Goal: Obtain resource: Download file/media

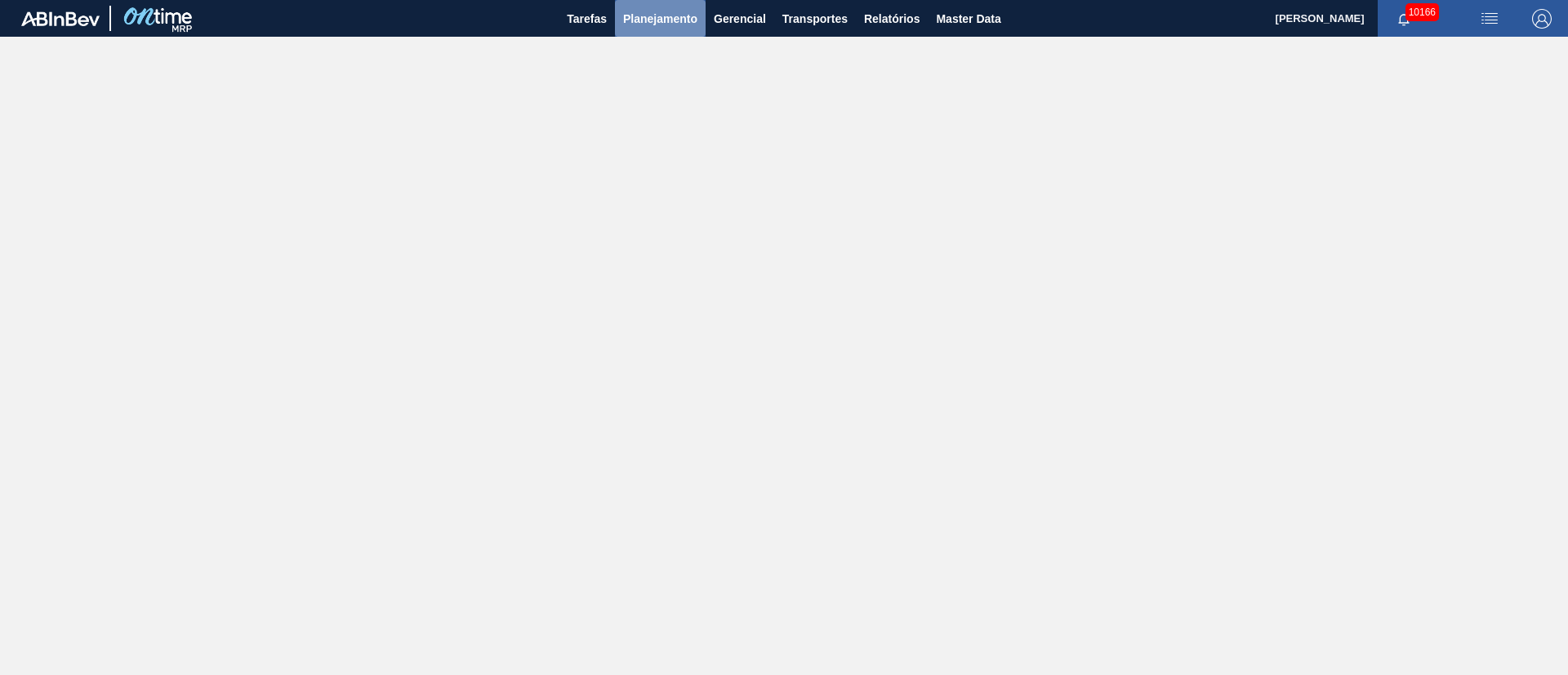
click at [650, 10] on span "Planejamento" at bounding box center [660, 19] width 74 height 20
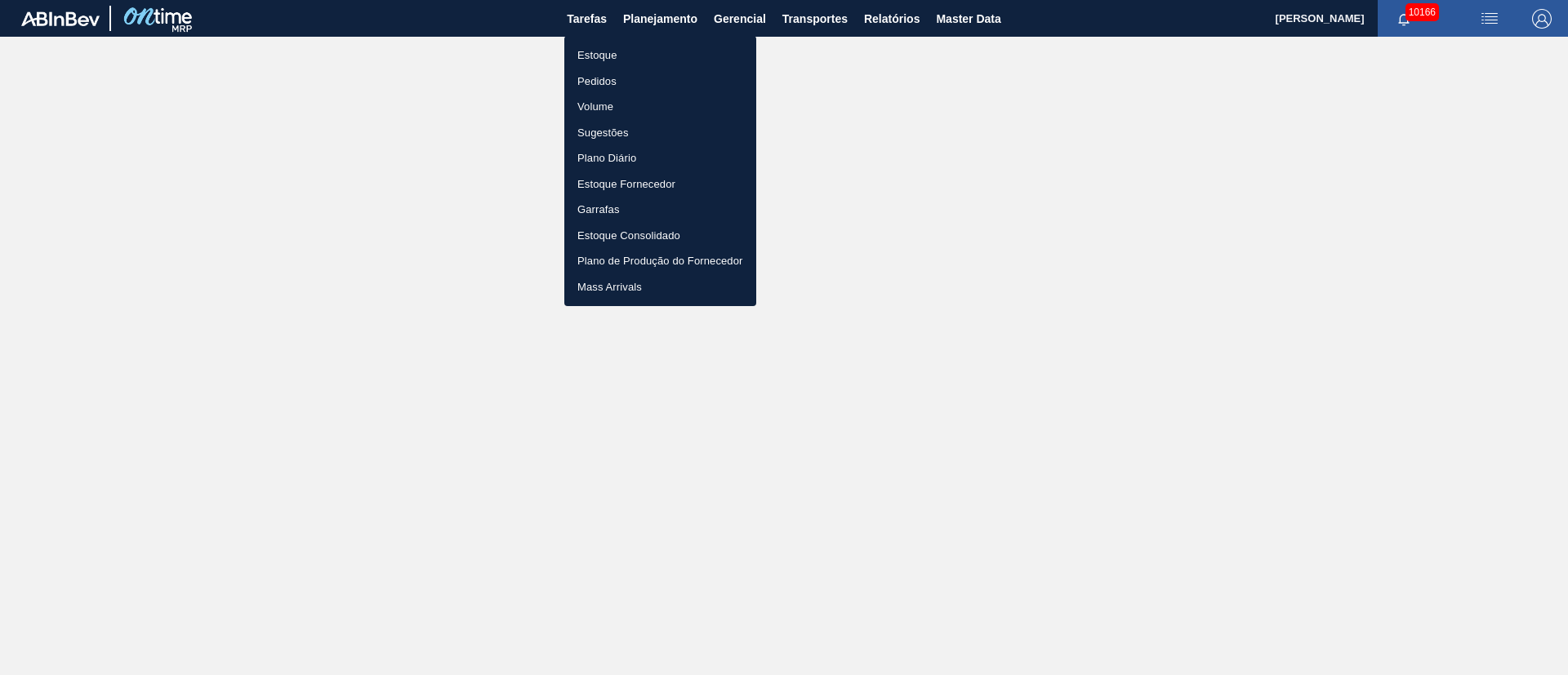
click at [597, 80] on li "Pedidos" at bounding box center [660, 81] width 192 height 26
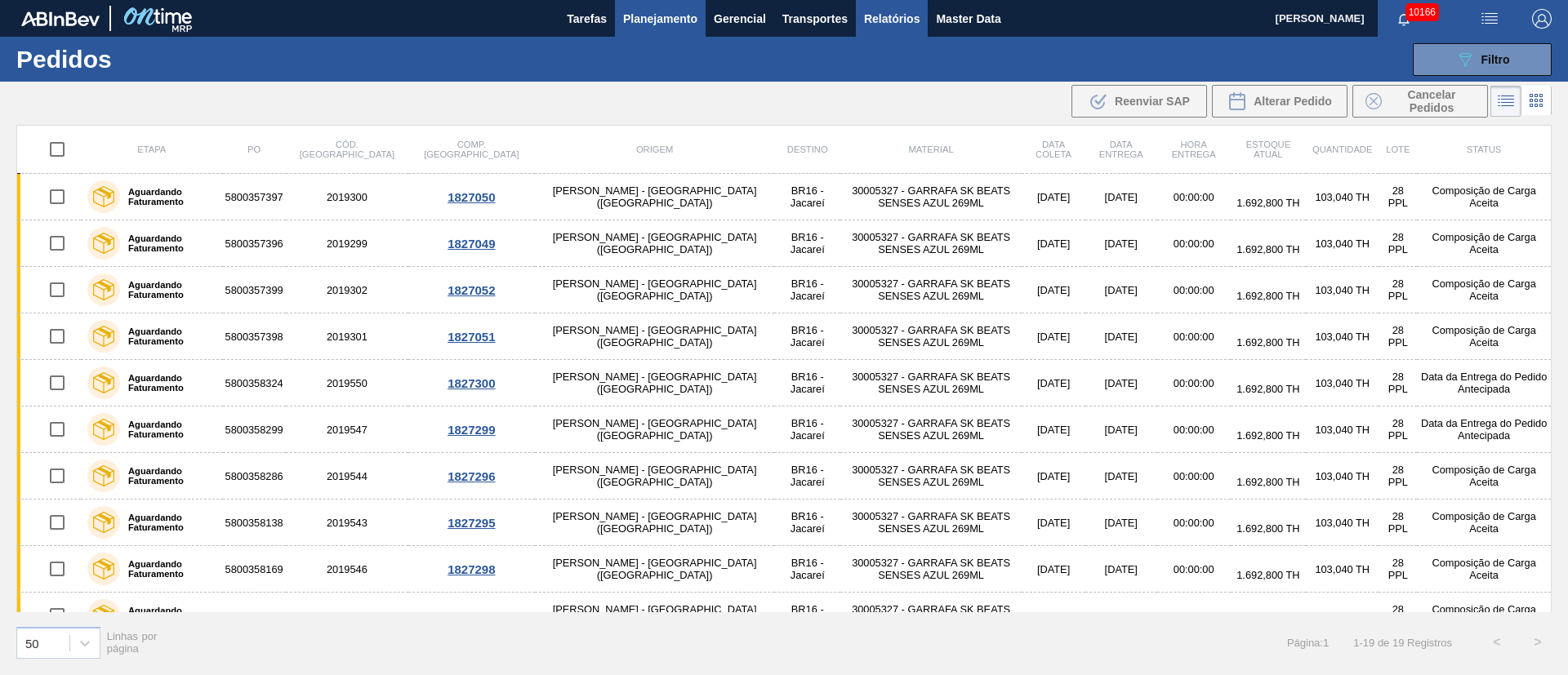
click at [903, 24] on span "Relatórios" at bounding box center [892, 19] width 55 height 20
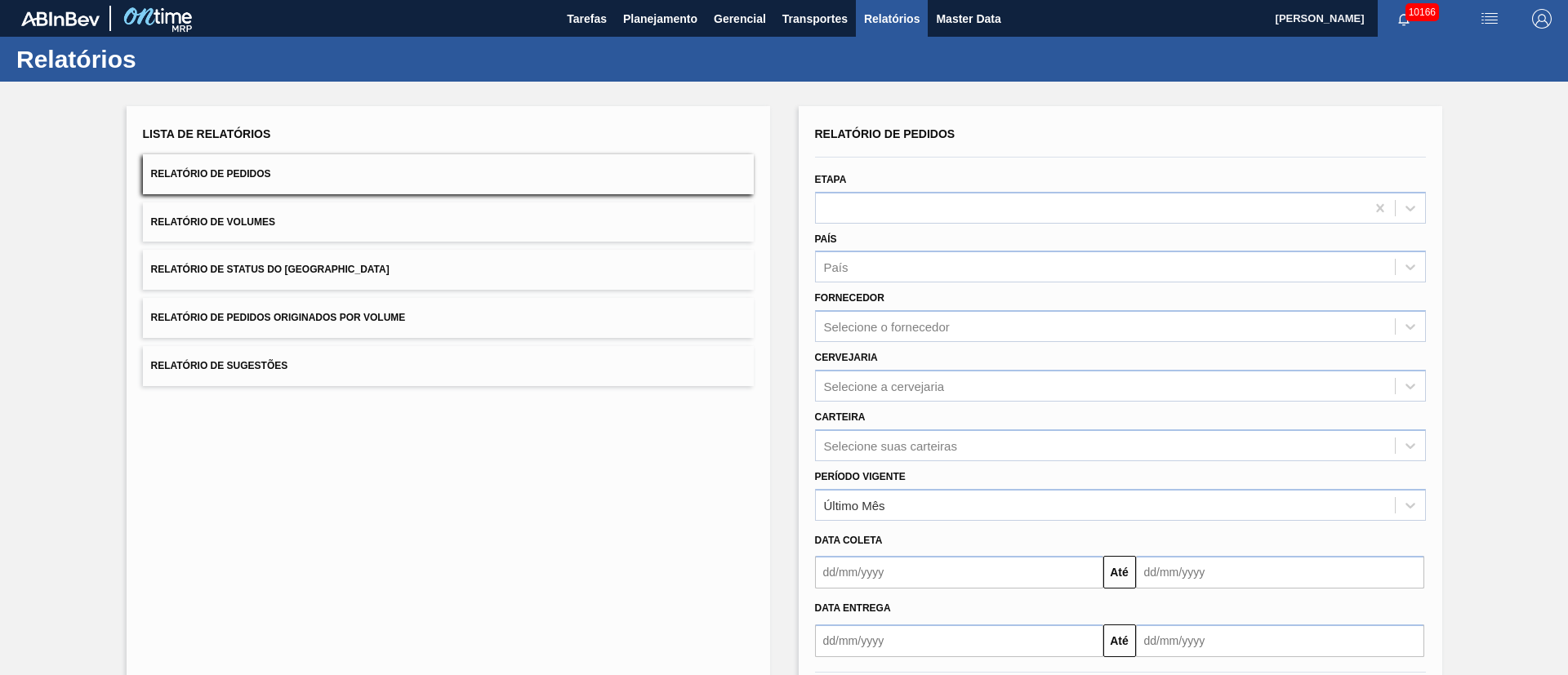
click at [351, 318] on span "Relatório de Pedidos Originados por Volume" at bounding box center [279, 317] width 254 height 11
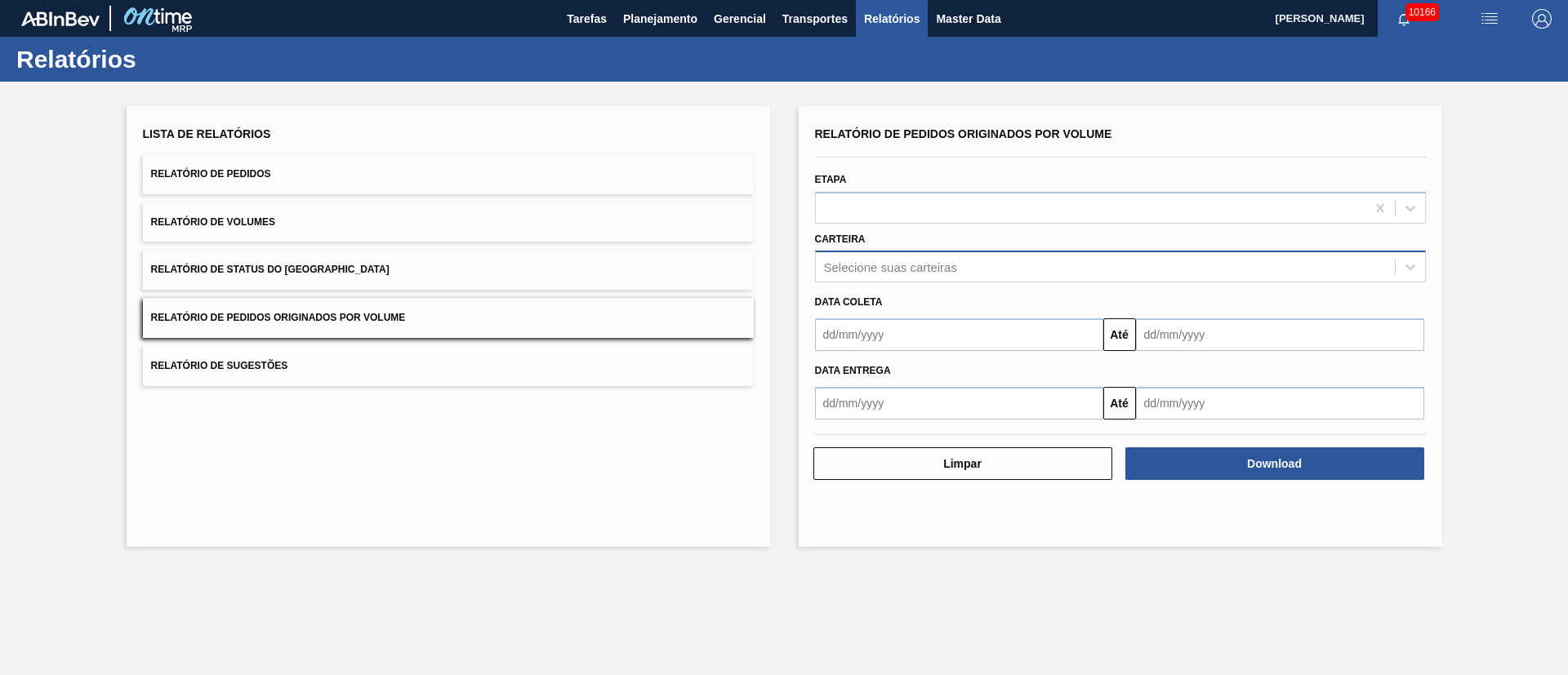
click at [949, 266] on div "Selecione suas carteiras" at bounding box center [891, 266] width 133 height 14
type input "garra"
click at [662, 312] on button "Relatório de Pedidos Originados por Volume" at bounding box center [448, 318] width 611 height 40
click at [908, 266] on div "Selecione suas carteiras" at bounding box center [891, 266] width 133 height 14
type input "garra"
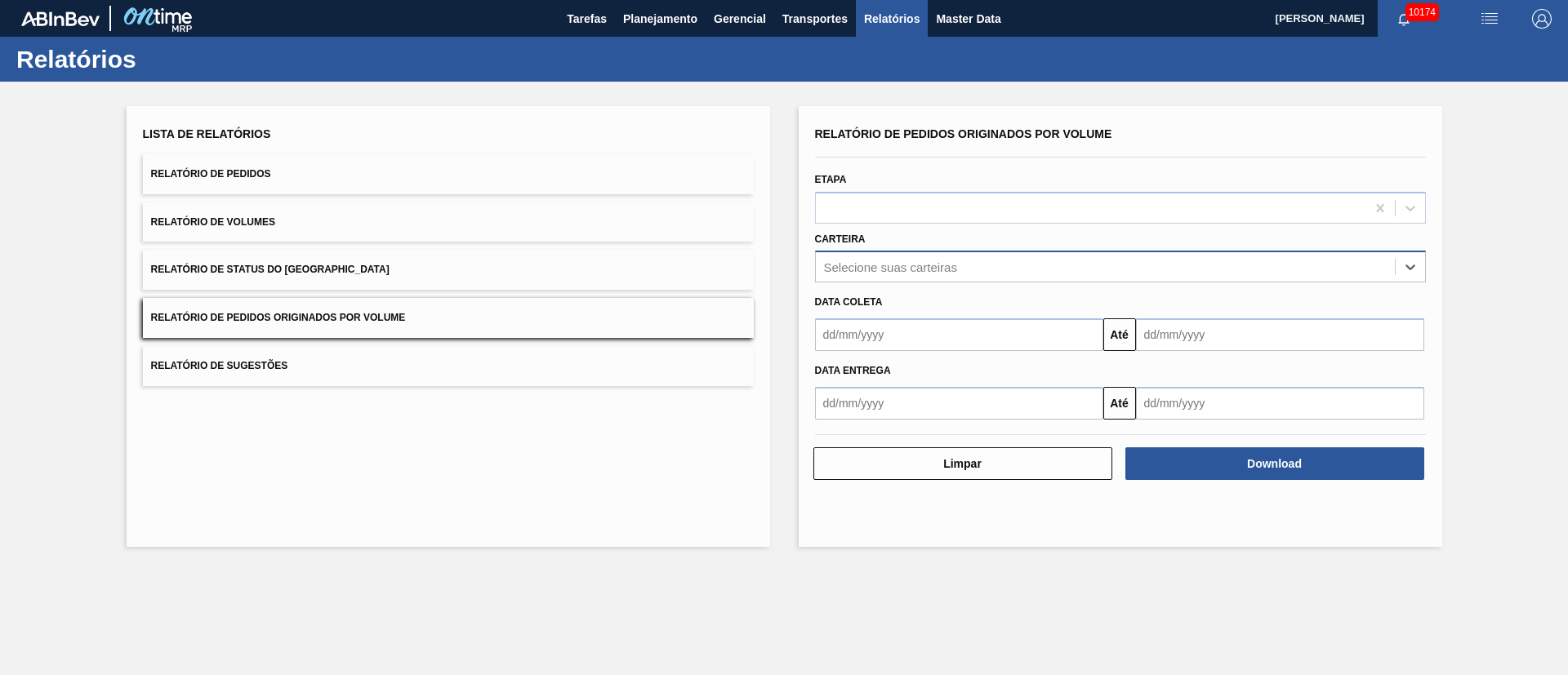
click at [503, 325] on button "Relatório de Pedidos Originados por Volume" at bounding box center [448, 318] width 611 height 40
click at [858, 272] on div "Selecione suas carteiras" at bounding box center [891, 266] width 133 height 14
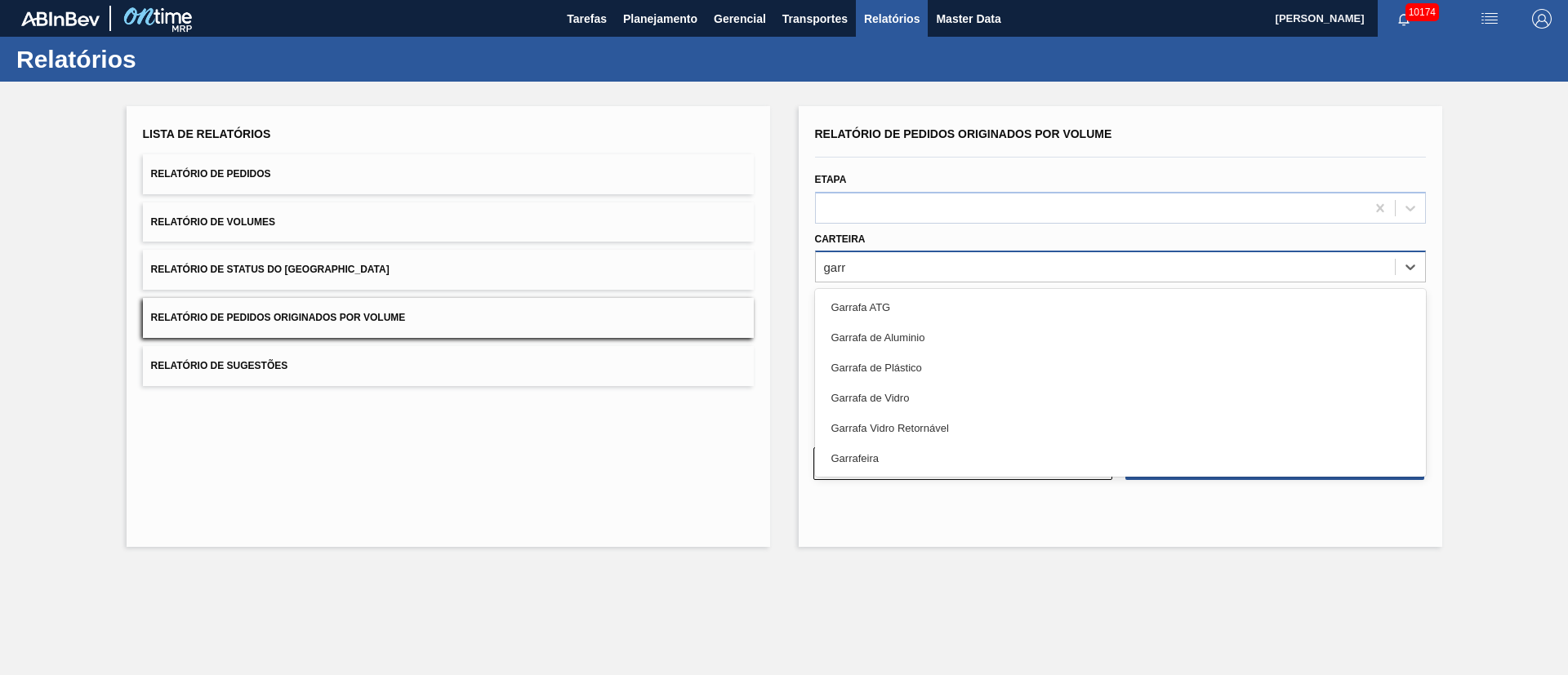
type input "garra"
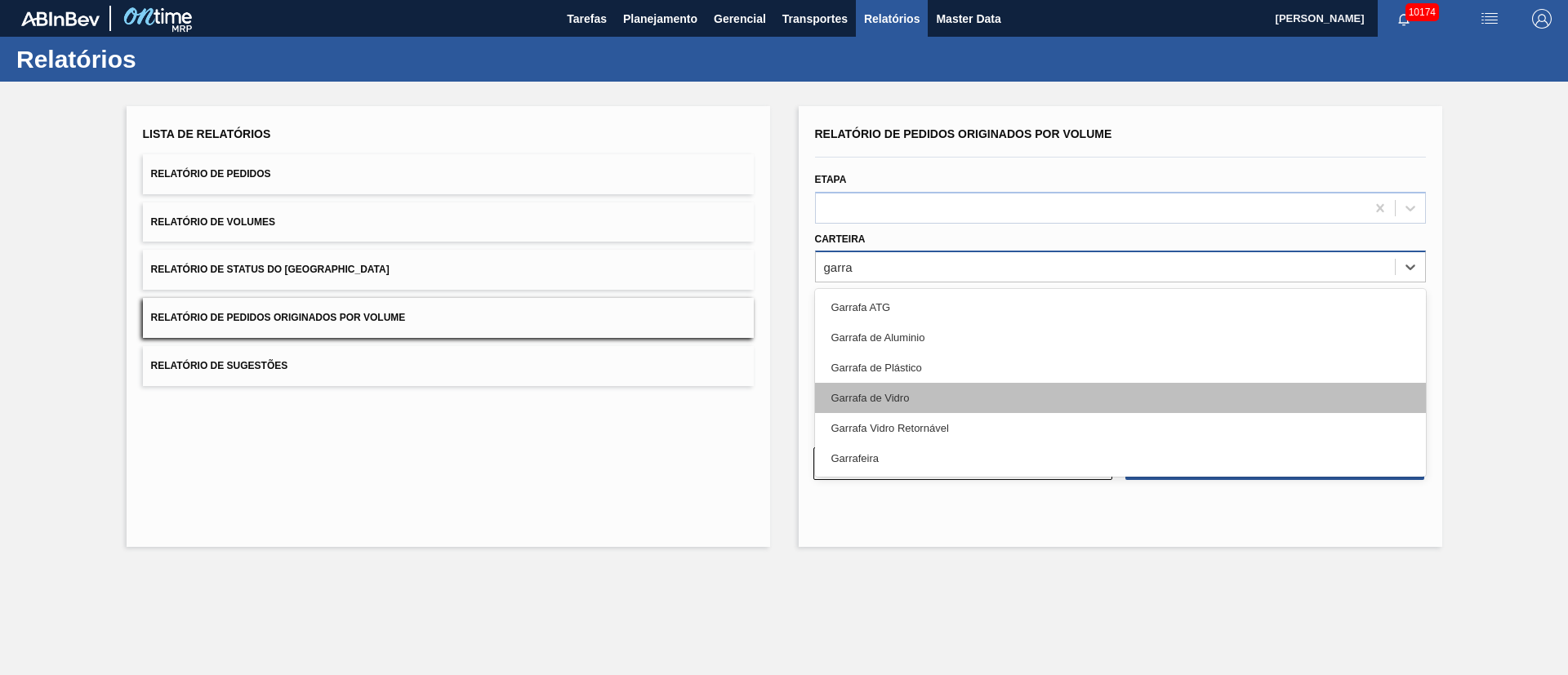
click at [849, 386] on div "Garrafa de Vidro" at bounding box center [1120, 397] width 611 height 30
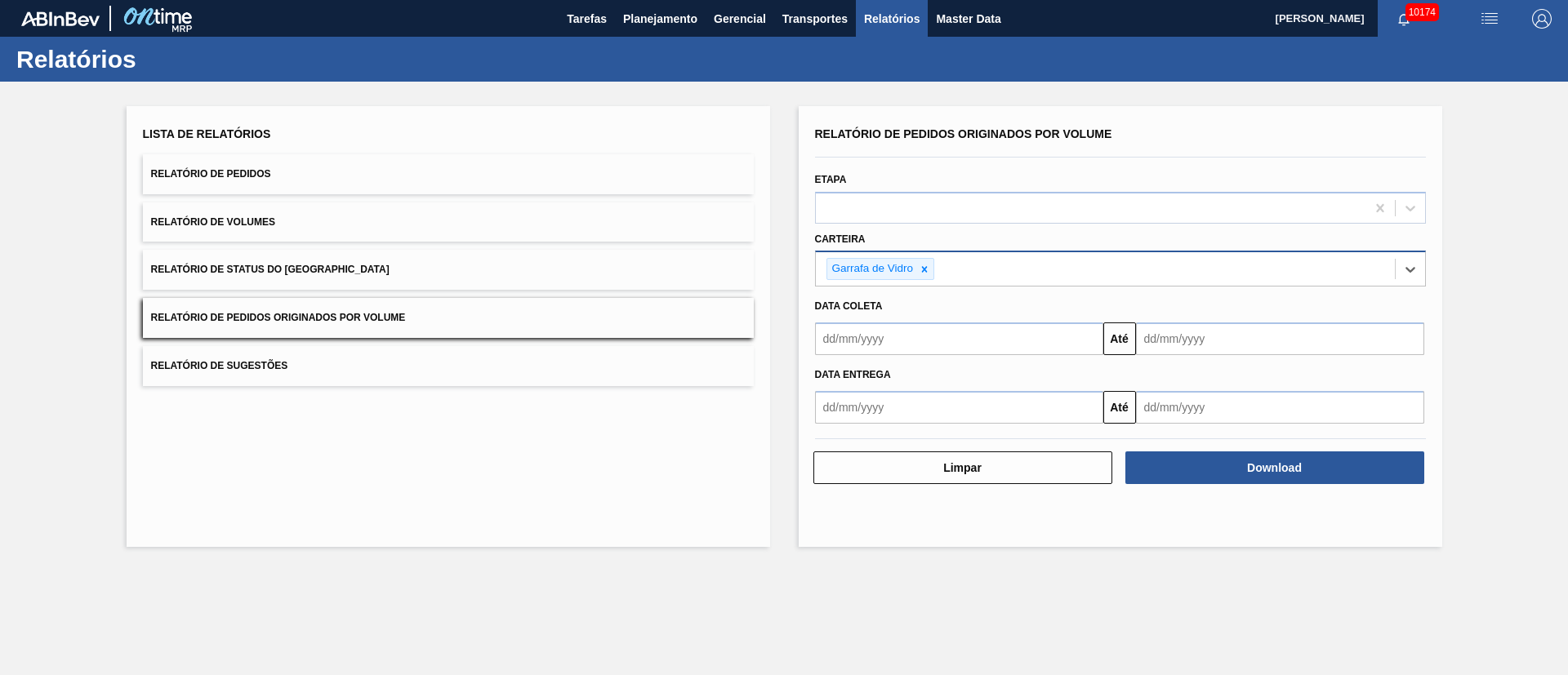
click at [859, 338] on input "text" at bounding box center [959, 338] width 288 height 33
click at [863, 427] on div "1" at bounding box center [861, 431] width 22 height 22
type input "[DATE]"
click at [1045, 346] on input "text" at bounding box center [1280, 338] width 288 height 33
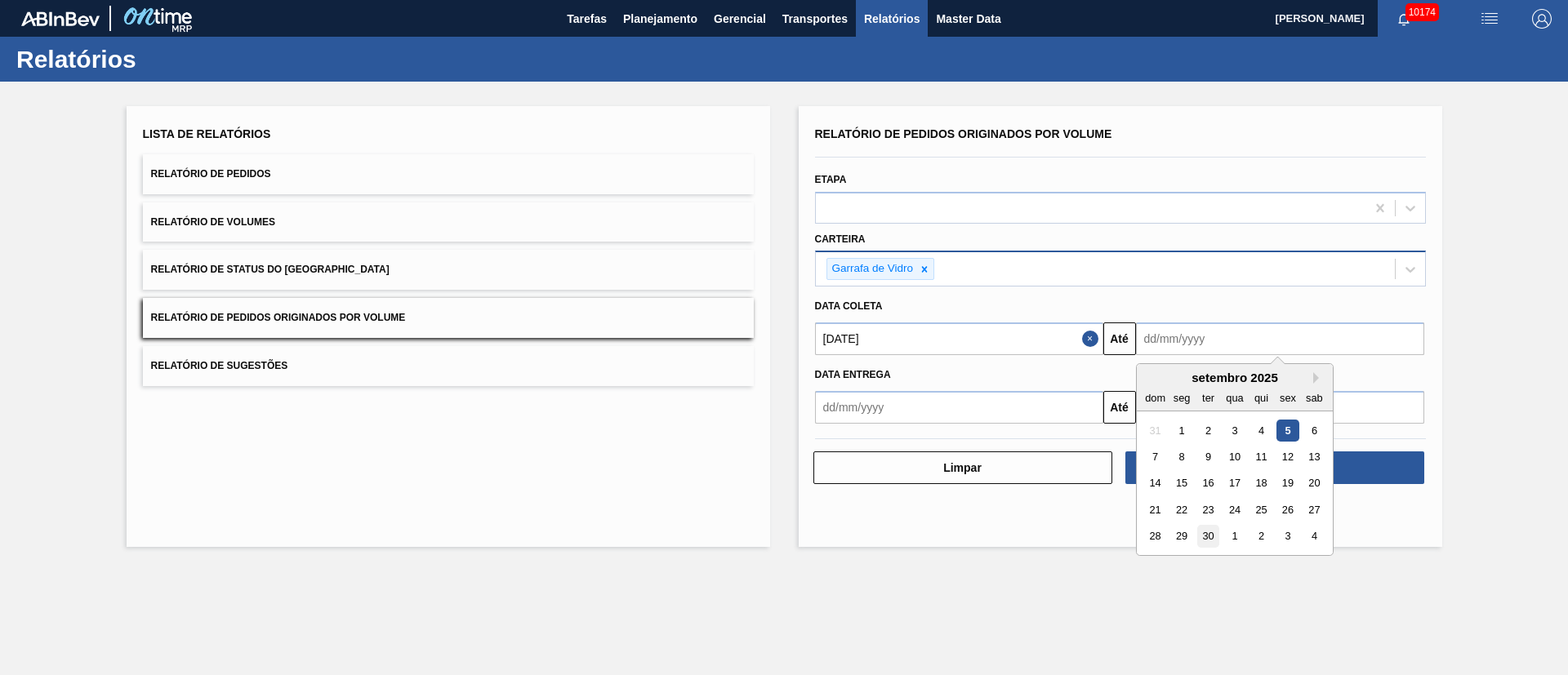
click at [1045, 449] on div "30" at bounding box center [1208, 537] width 22 height 22
type input "[DATE]"
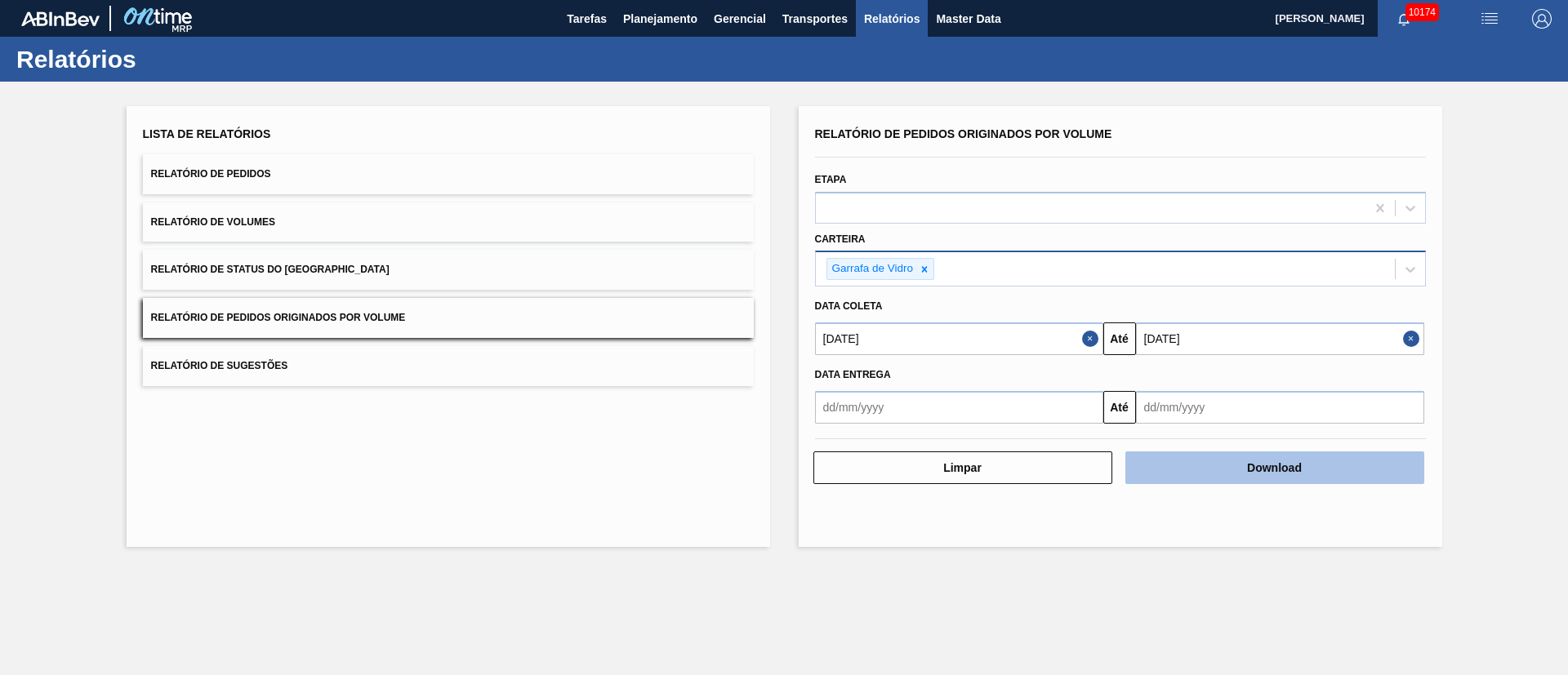
click at [1045, 449] on button "Download" at bounding box center [1275, 467] width 299 height 33
